Goal: Find contact information: Find contact information

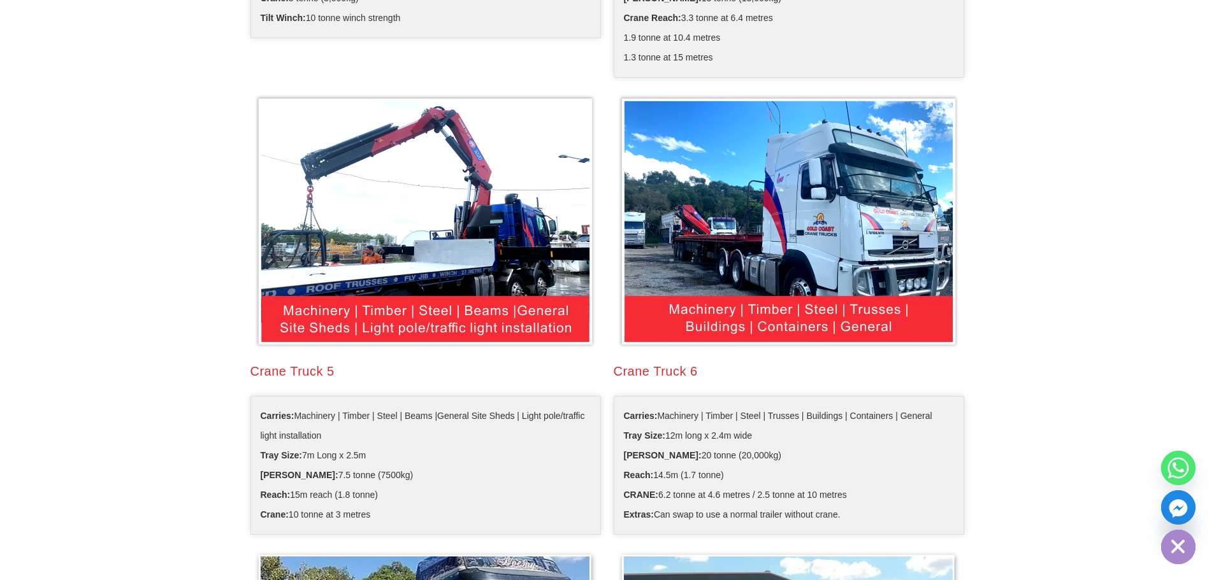
scroll to position [1272, 0]
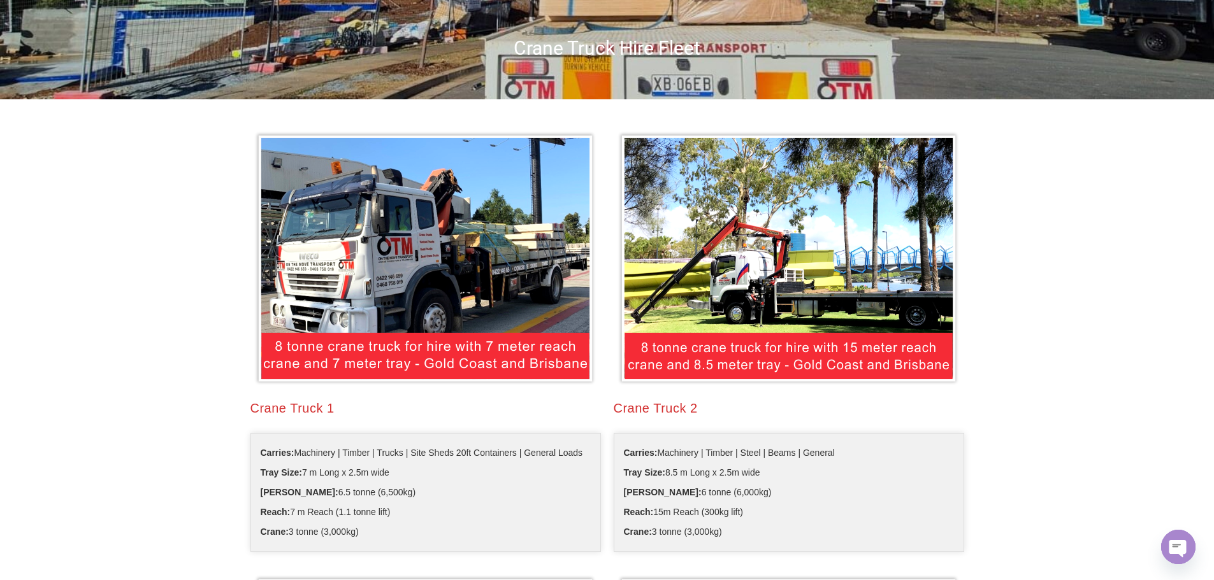
scroll to position [0, 0]
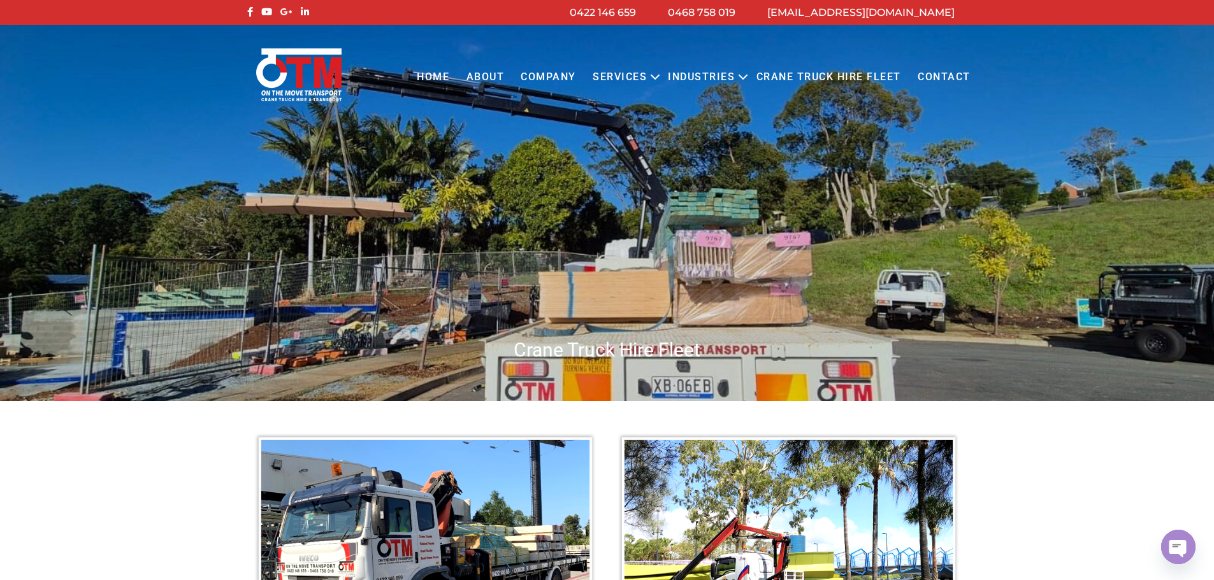
click at [937, 74] on link "Contact" at bounding box center [943, 77] width 69 height 35
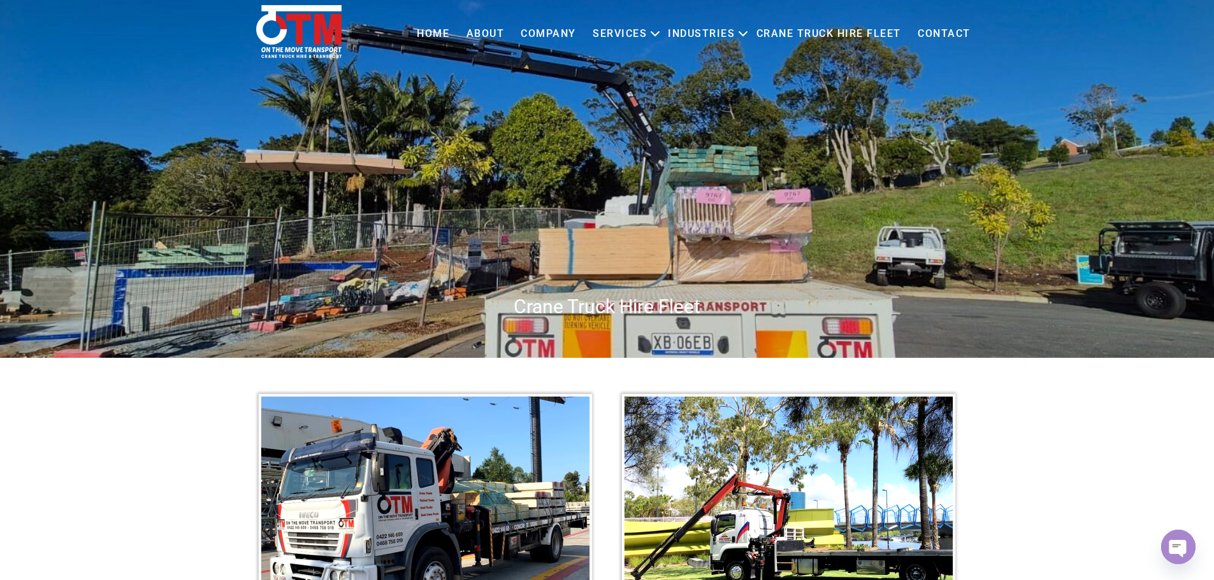
scroll to position [64, 0]
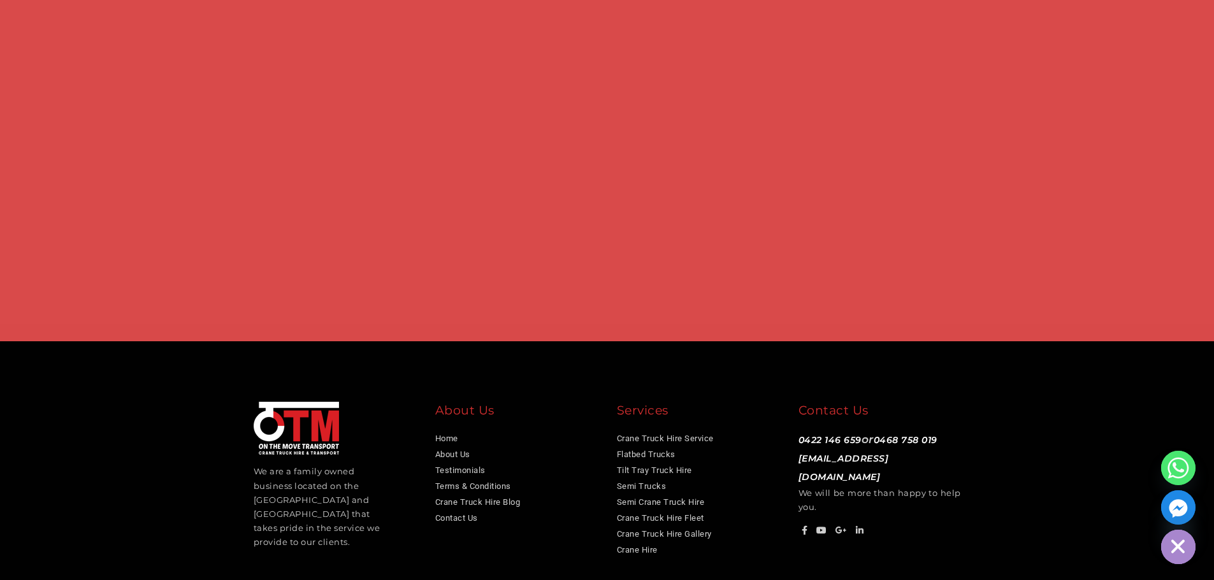
scroll to position [986, 0]
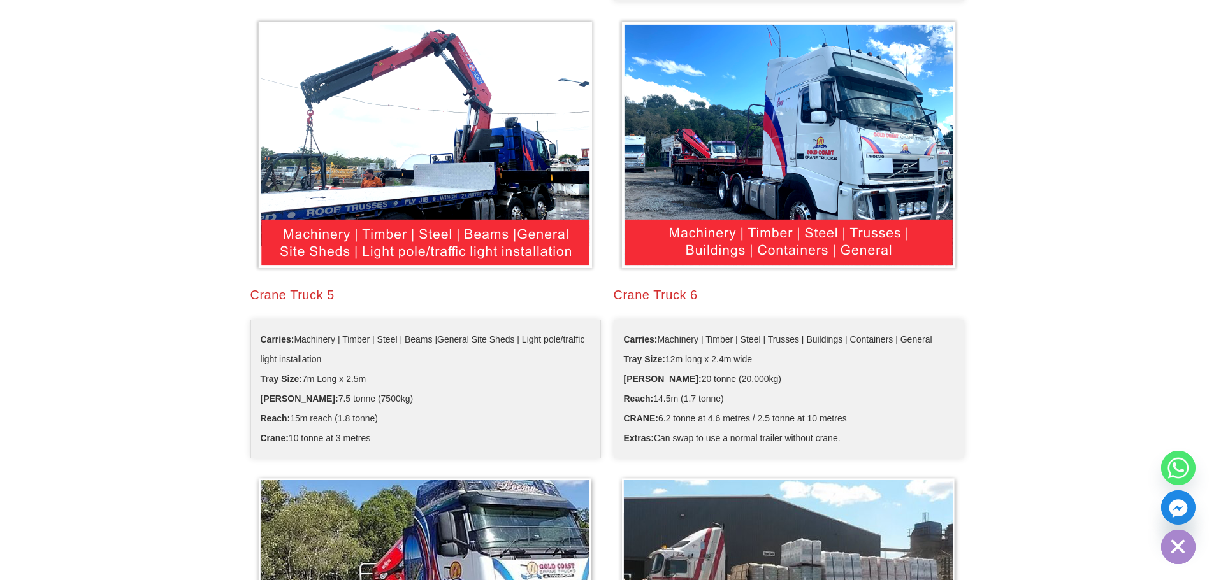
scroll to position [1334, 0]
